Goal: Task Accomplishment & Management: Use online tool/utility

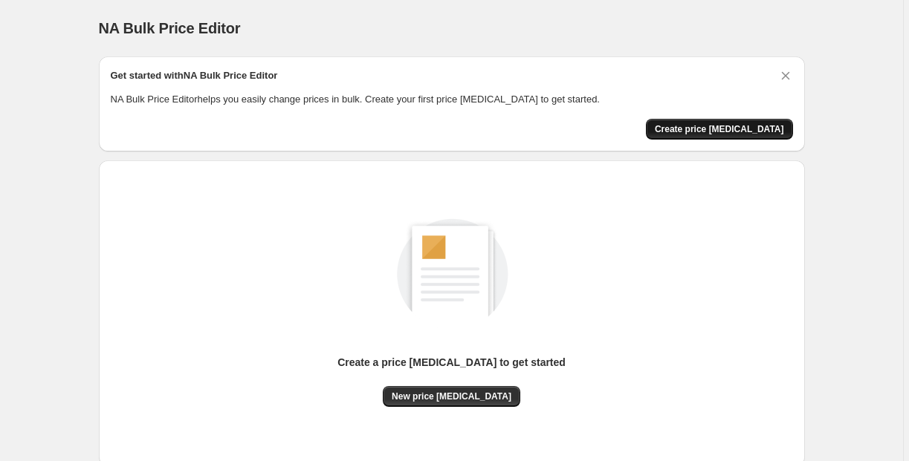
click at [716, 136] on button "Create price [MEDICAL_DATA]" at bounding box center [719, 129] width 147 height 21
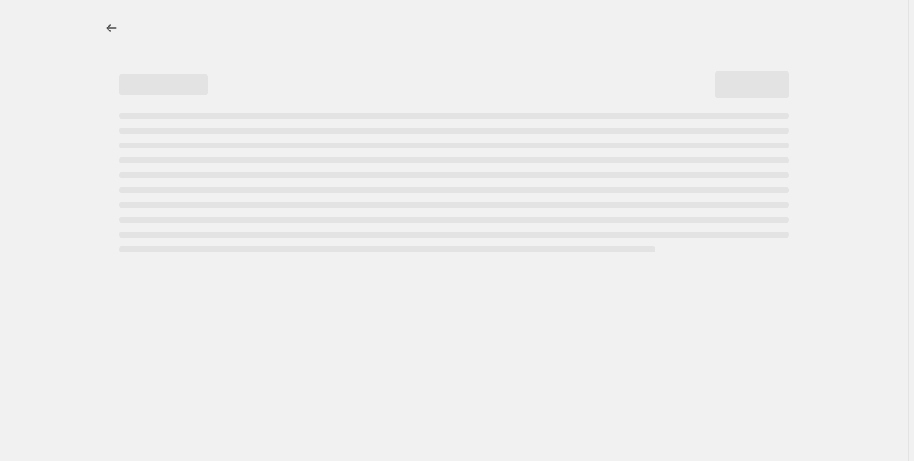
select select "percentage"
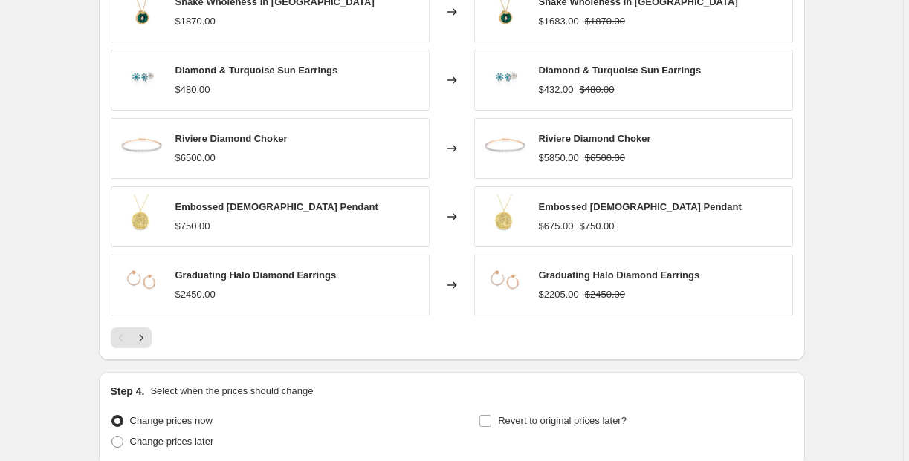
scroll to position [1024, 0]
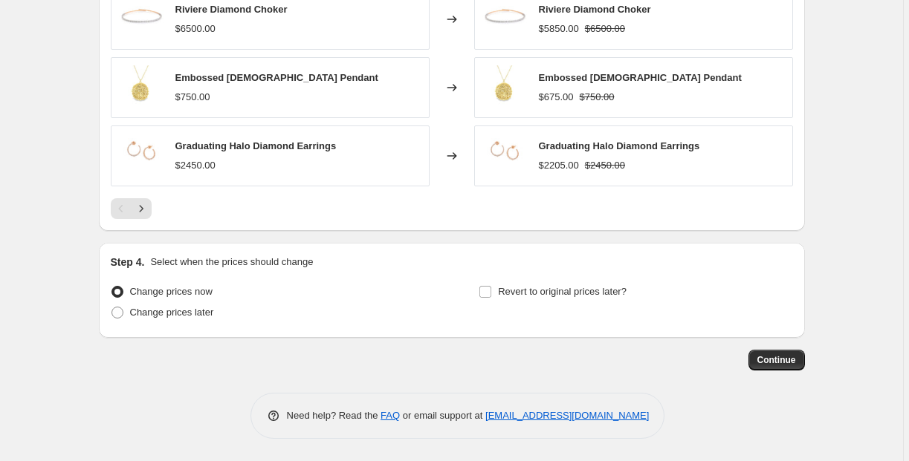
scroll to position [94, 0]
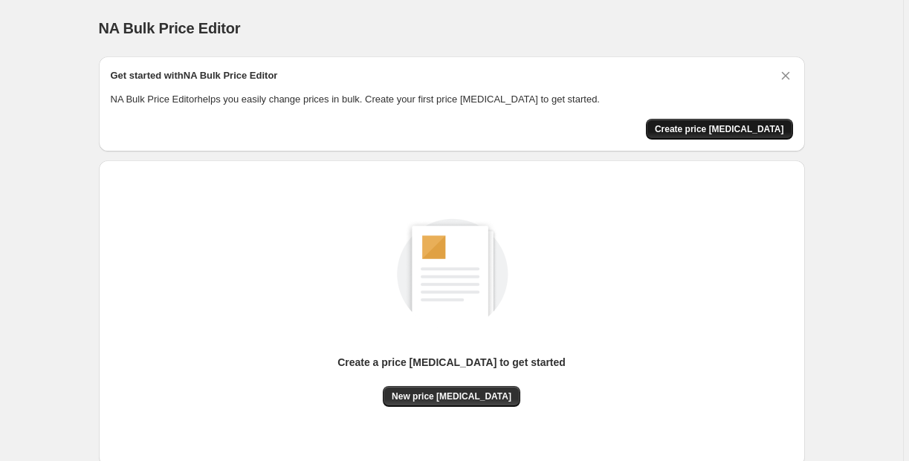
click at [724, 133] on span "Create price [MEDICAL_DATA]" at bounding box center [719, 129] width 129 height 12
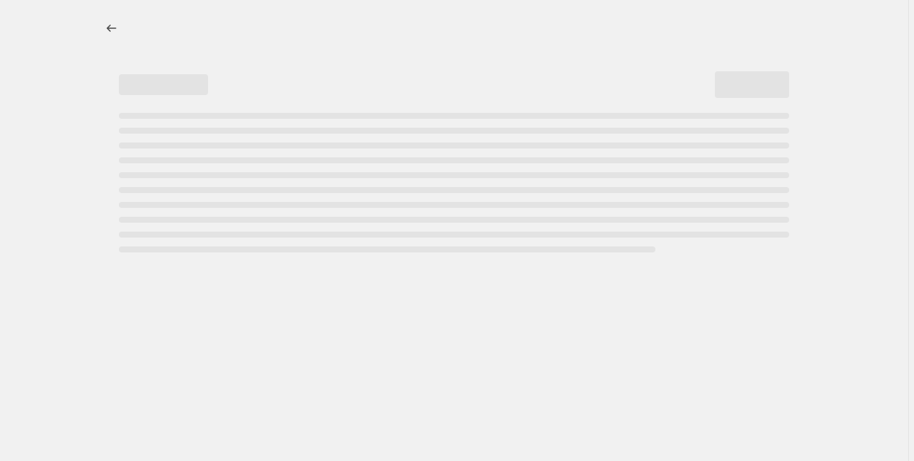
select select "percentage"
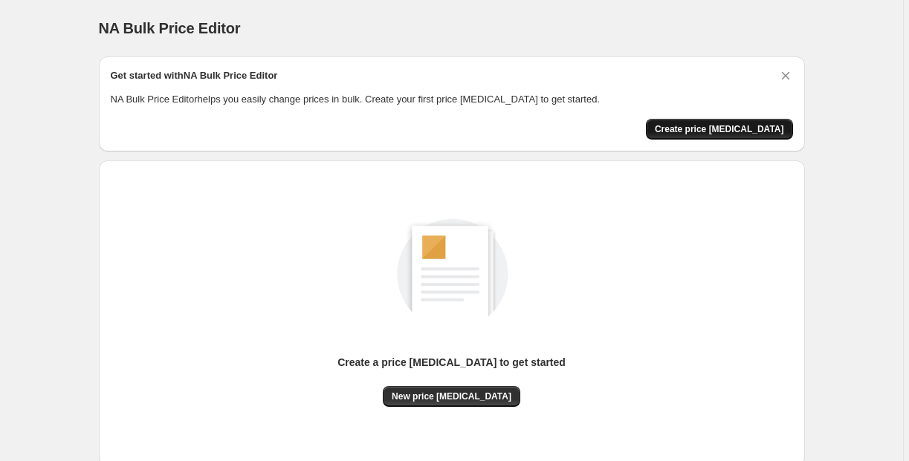
click at [704, 132] on span "Create price [MEDICAL_DATA]" at bounding box center [719, 129] width 129 height 12
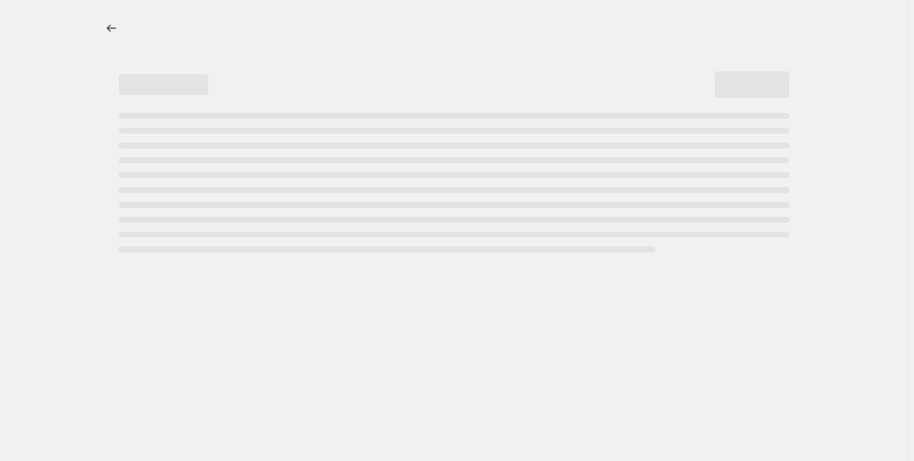
select select "percentage"
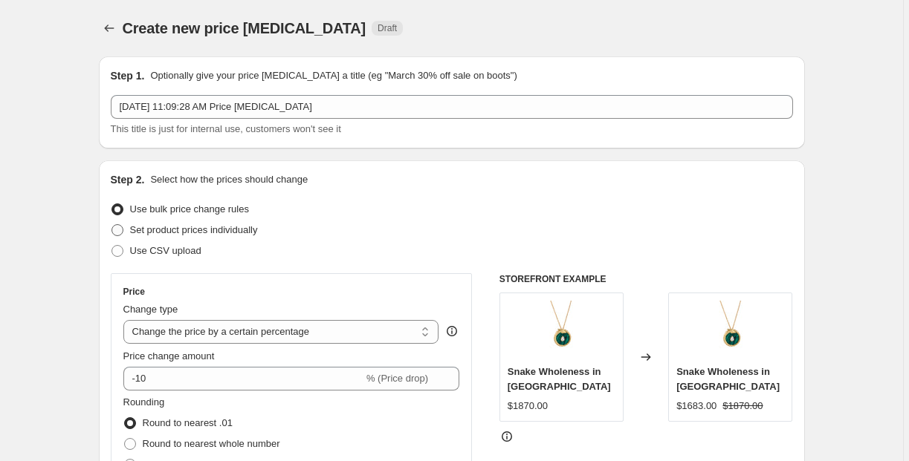
click at [165, 236] on span "Set product prices individually" at bounding box center [194, 230] width 128 height 15
click at [112, 225] on input "Set product prices individually" at bounding box center [111, 224] width 1 height 1
radio input "true"
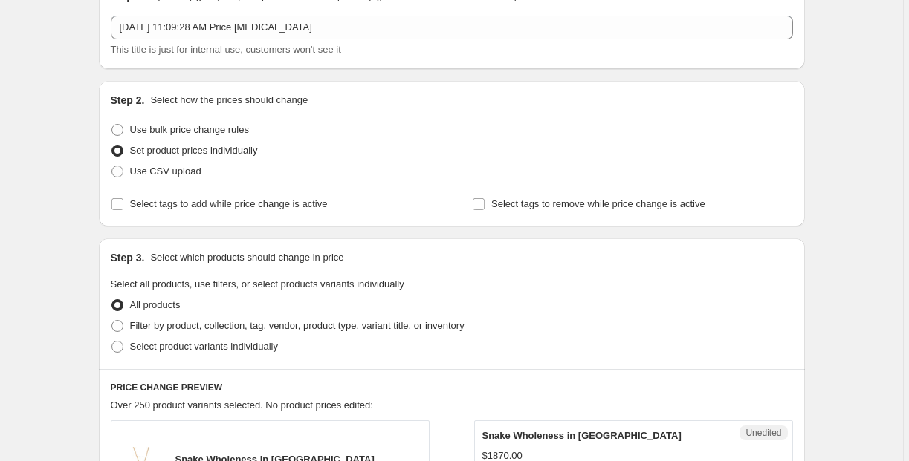
scroll to position [346, 0]
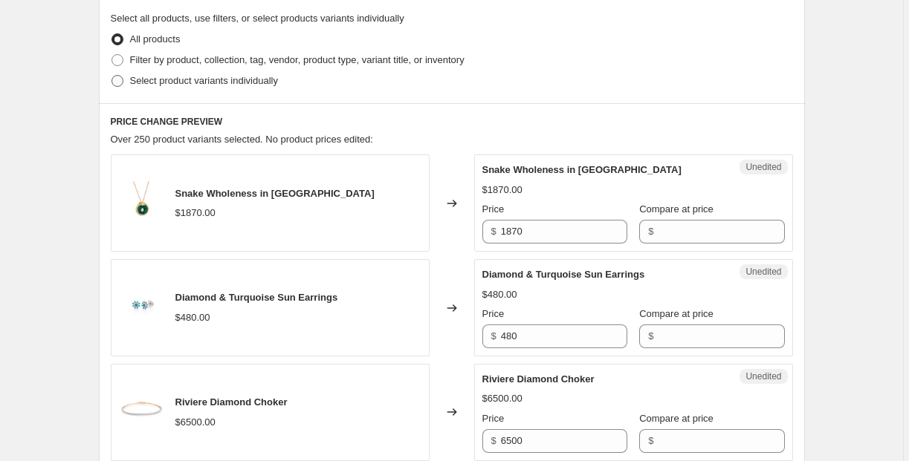
click at [149, 84] on span "Select product variants individually" at bounding box center [204, 80] width 148 height 11
click at [112, 76] on input "Select product variants individually" at bounding box center [111, 75] width 1 height 1
radio input "true"
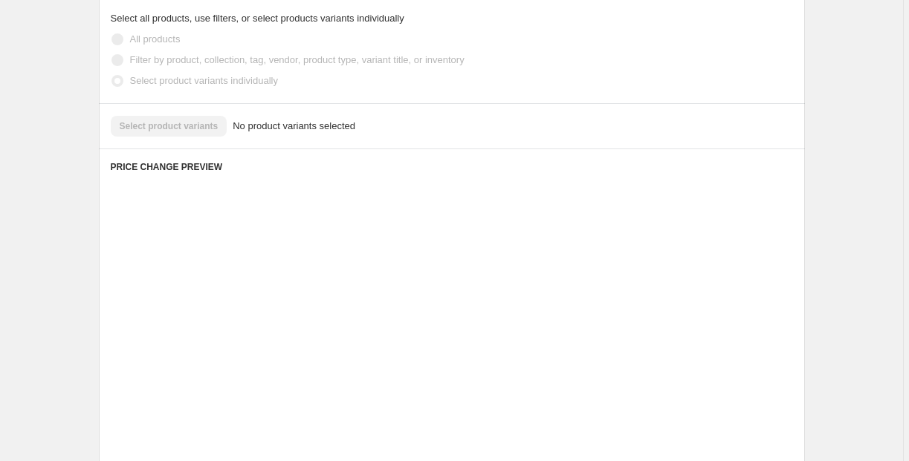
scroll to position [319, 0]
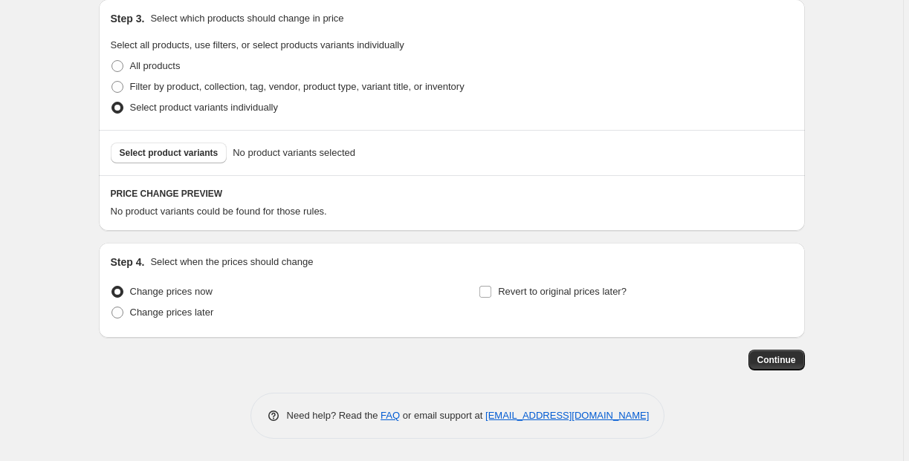
click at [51, 272] on div "Create new price [MEDICAL_DATA]. This page is ready Create new price [MEDICAL_D…" at bounding box center [451, 71] width 903 height 780
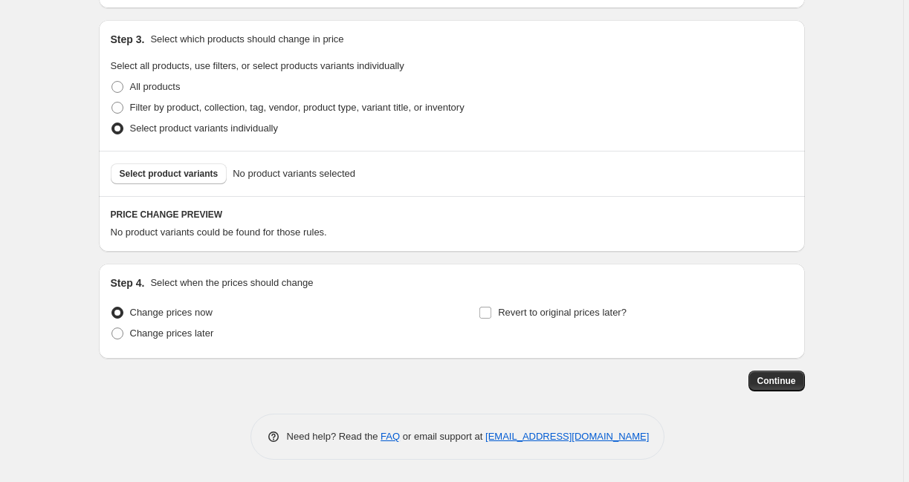
scroll to position [0, 0]
